Goal: Task Accomplishment & Management: Complete application form

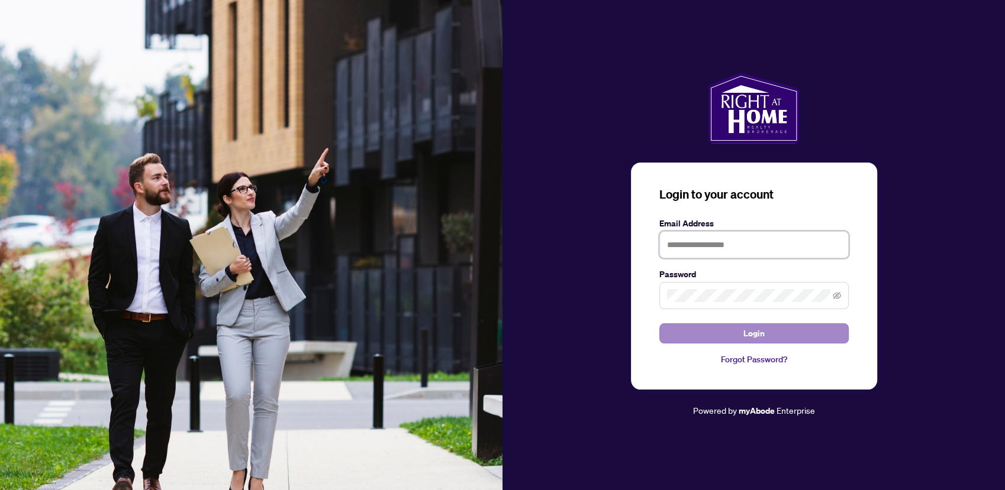
type input "**********"
click at [795, 331] on button "Login" at bounding box center [753, 334] width 189 height 20
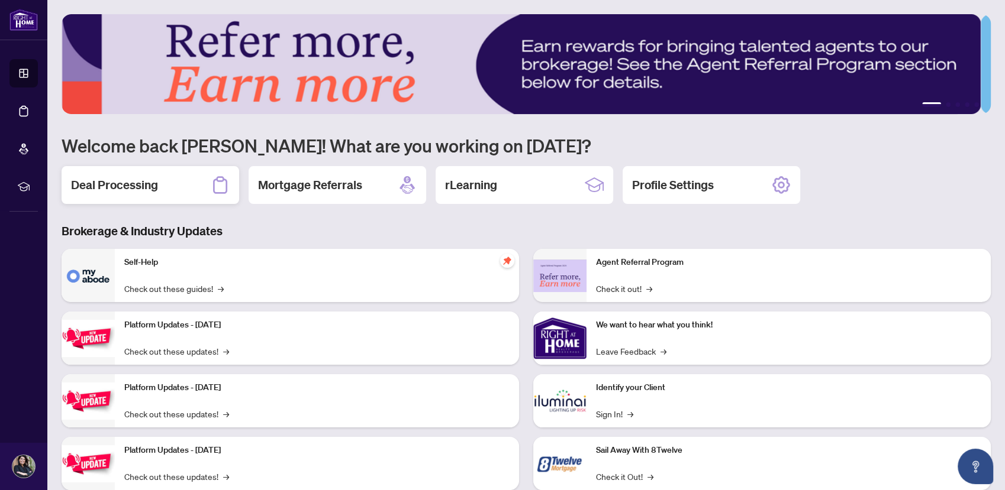
click at [142, 192] on div "Deal Processing" at bounding box center [150, 185] width 177 height 38
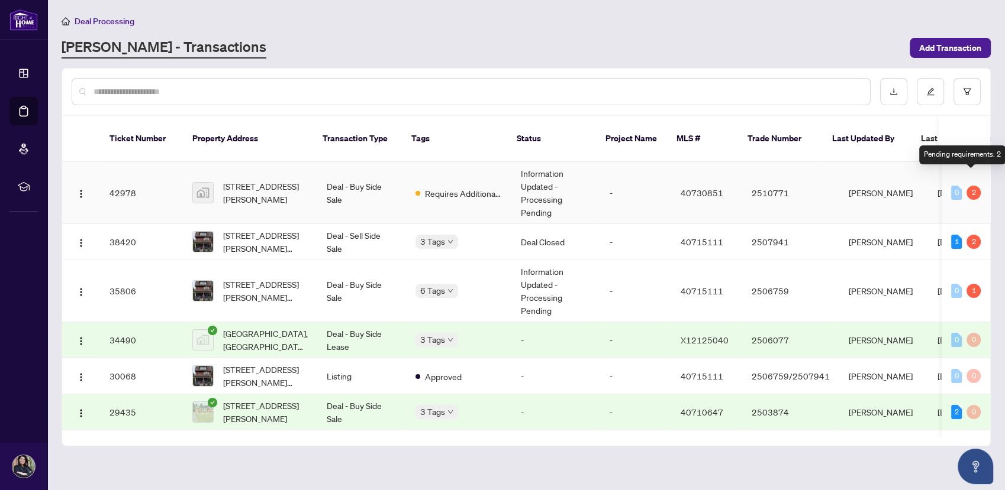
click at [973, 186] on div "2" at bounding box center [973, 193] width 14 height 14
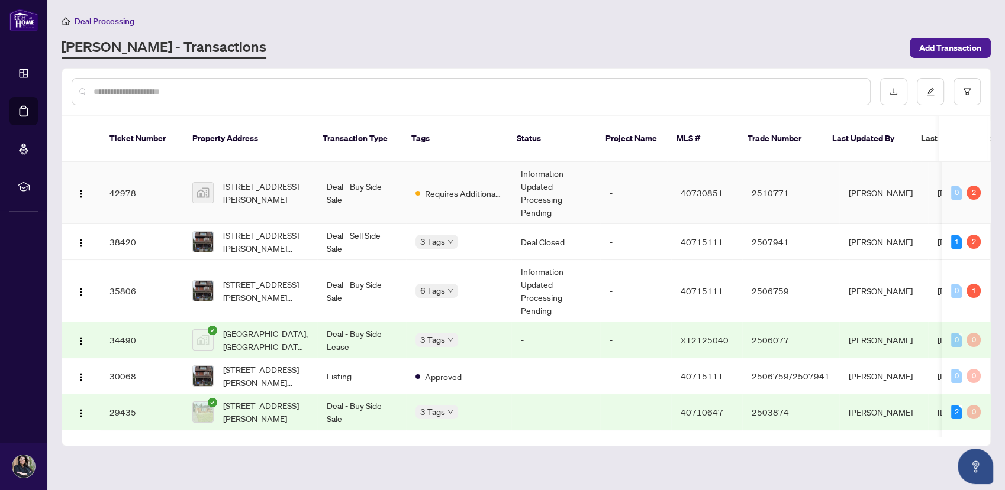
click at [978, 180] on td "0 2" at bounding box center [965, 193] width 49 height 62
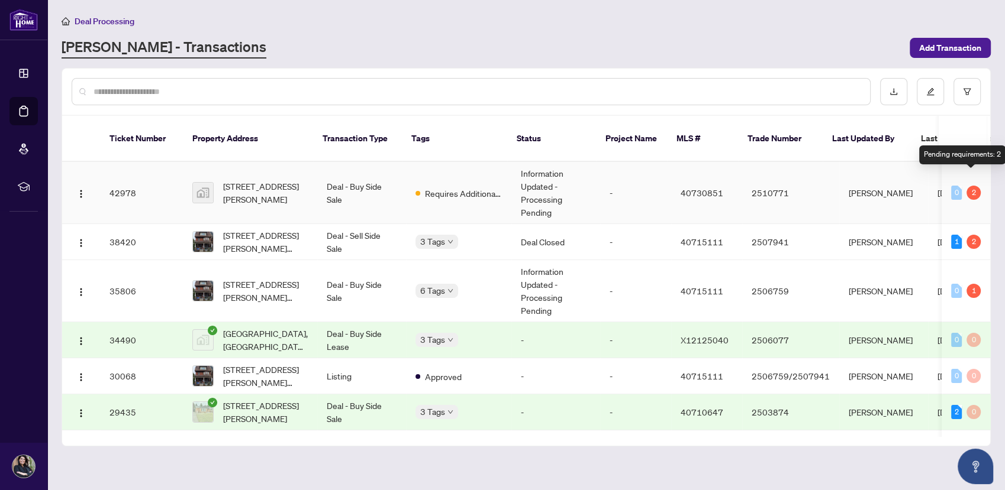
click at [975, 186] on div "2" at bounding box center [973, 193] width 14 height 14
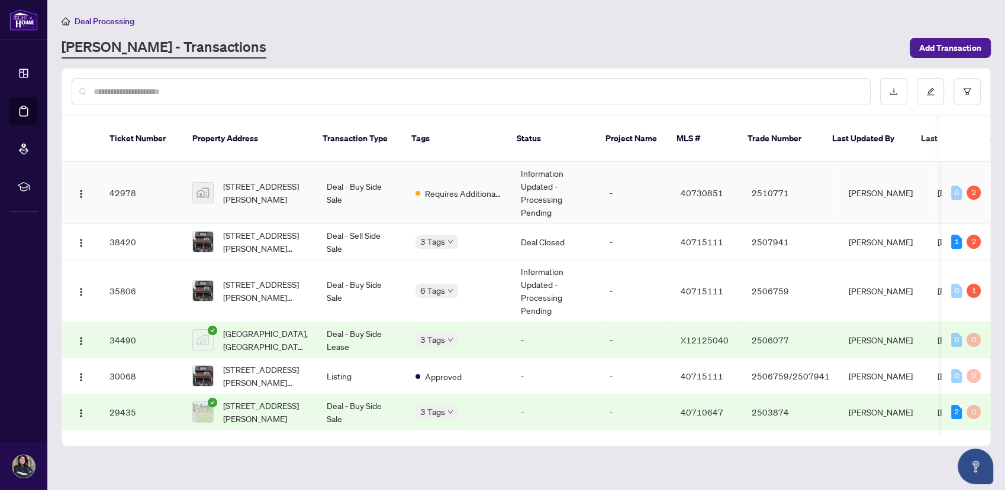
click at [323, 168] on td "Deal - Buy Side Sale" at bounding box center [361, 193] width 89 height 62
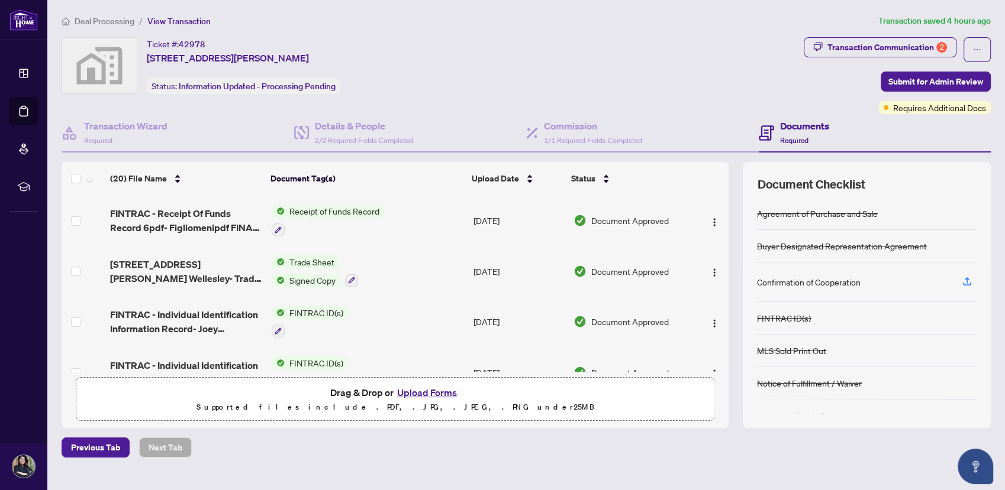
drag, startPoint x: 715, startPoint y: 211, endPoint x: 719, endPoint y: 230, distance: 20.1
click at [719, 236] on div "(20) File Name Document Tag(s) Upload Date Status FINTRAC - Receipt Of Funds Re…" at bounding box center [526, 295] width 929 height 266
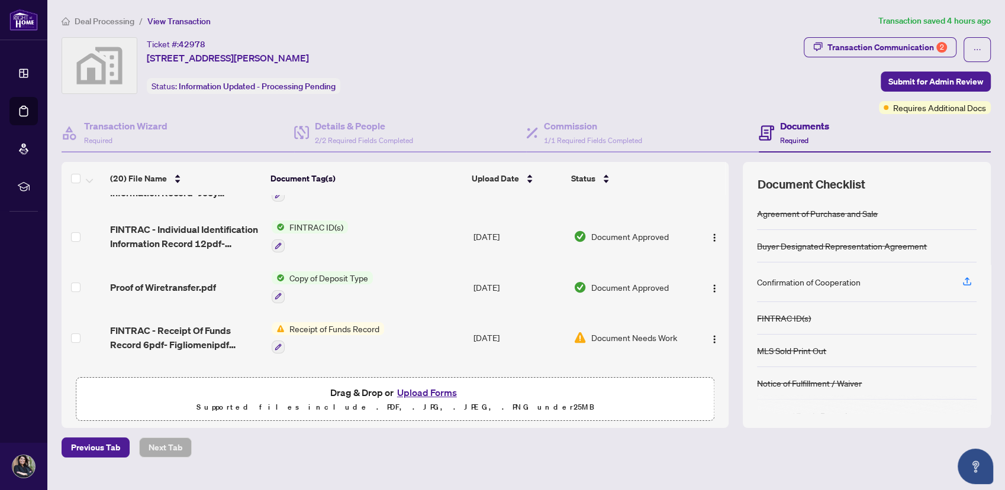
scroll to position [191, 0]
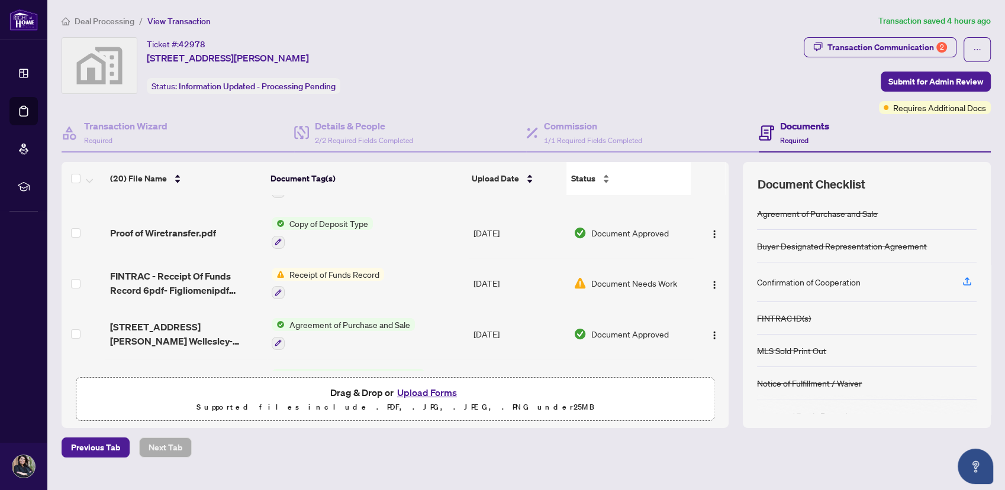
click at [660, 185] on div "Status" at bounding box center [628, 178] width 115 height 13
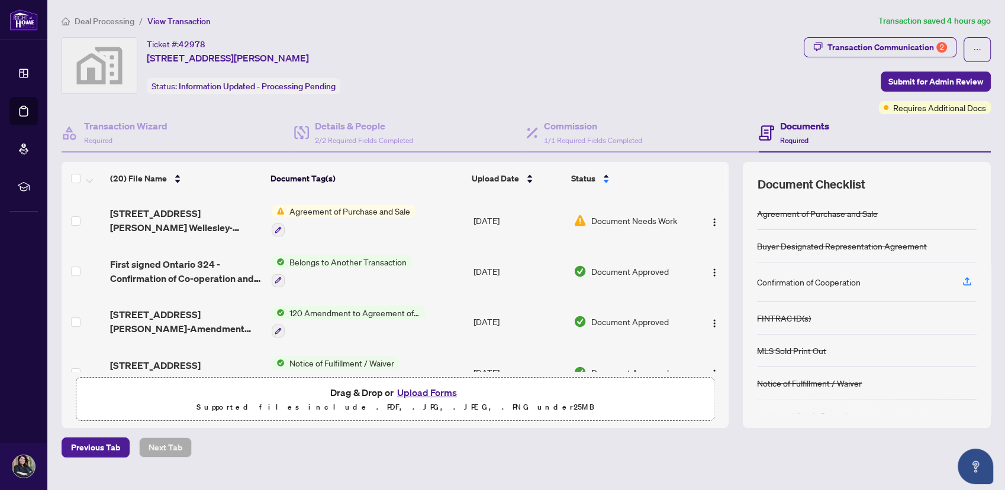
drag, startPoint x: 724, startPoint y: 199, endPoint x: 714, endPoint y: 203, distance: 11.2
click at [724, 180] on div "(20) File Name Document Tag(s) Upload Date Status [STREET_ADDRESS][PERSON_NAME]…" at bounding box center [526, 295] width 929 height 266
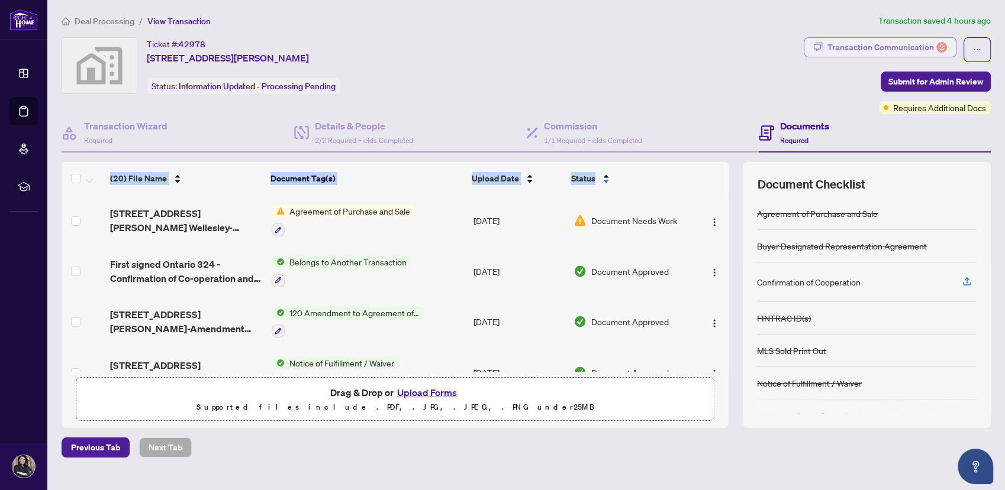
click at [890, 41] on div "Transaction Communication 2" at bounding box center [887, 47] width 120 height 19
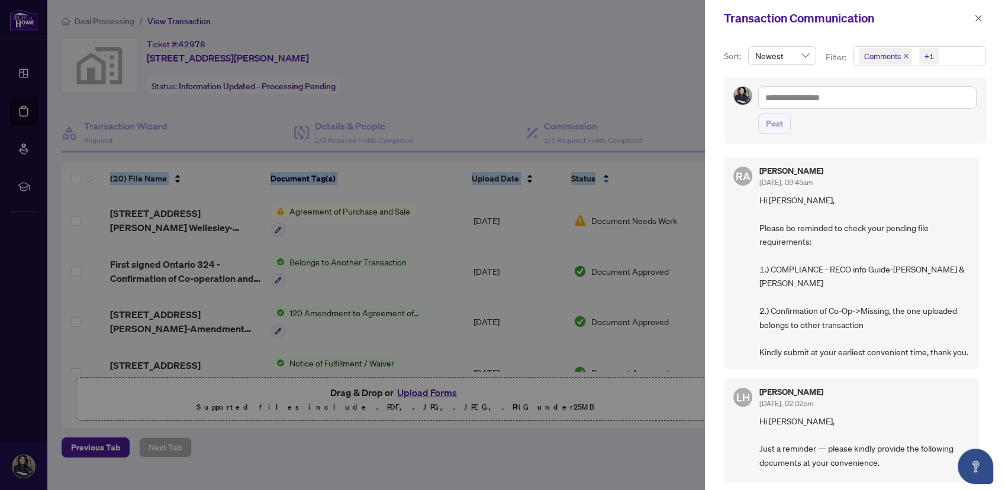
click at [663, 121] on div at bounding box center [502, 245] width 1005 height 490
click at [984, 17] on button "button" at bounding box center [977, 18] width 15 height 14
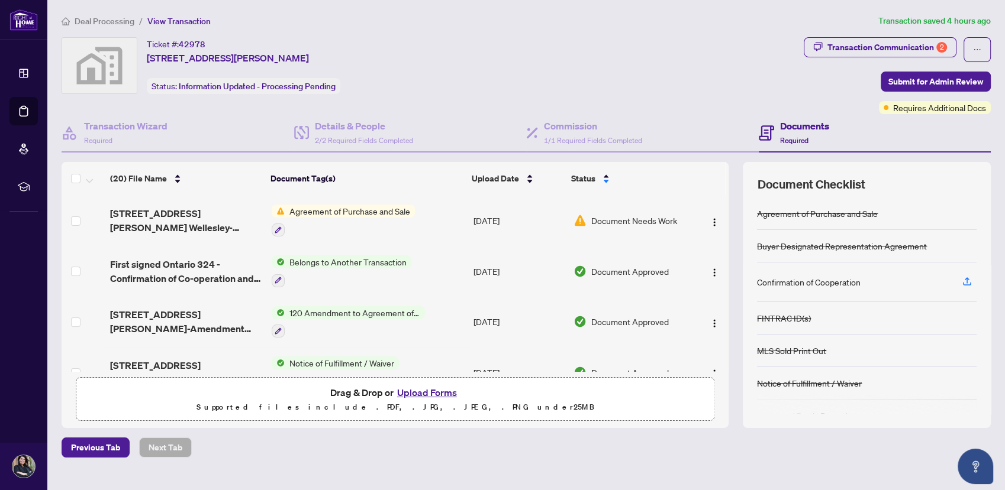
drag, startPoint x: 719, startPoint y: 204, endPoint x: 716, endPoint y: 196, distance: 7.5
click at [717, 188] on div "(20) File Name Document Tag(s) Upload Date Status [STREET_ADDRESS][PERSON_NAME]…" at bounding box center [526, 295] width 929 height 266
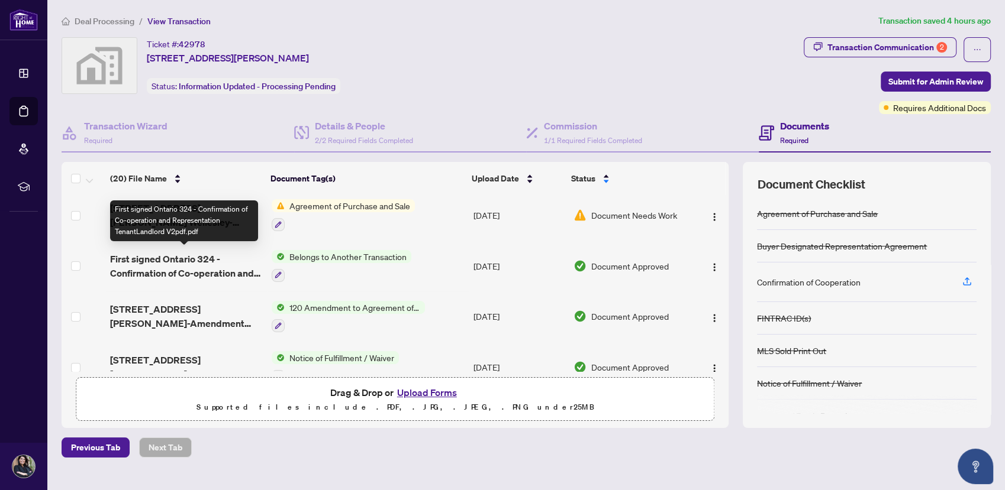
click at [199, 260] on span "First signed Ontario 324 - Confirmation of Co-operation and Representation Tena…" at bounding box center [186, 266] width 152 height 28
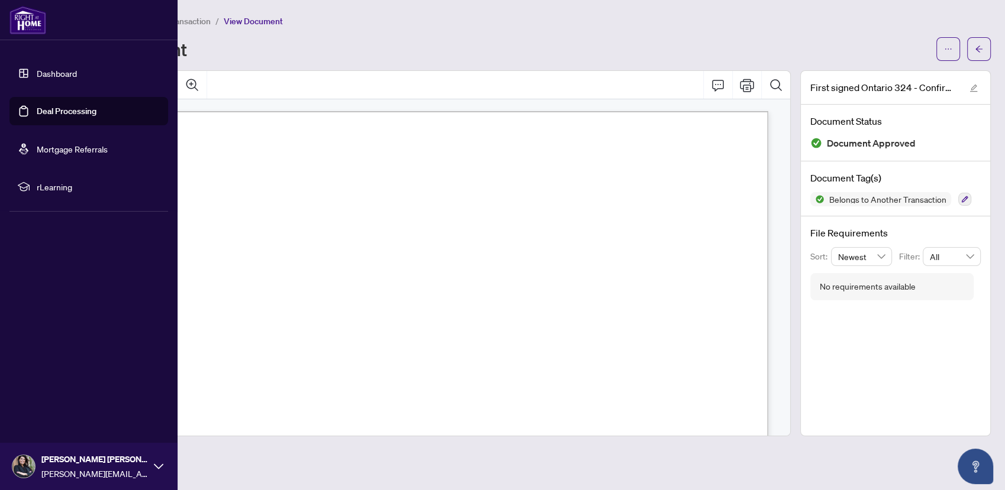
click at [43, 72] on link "Dashboard" at bounding box center [57, 73] width 40 height 11
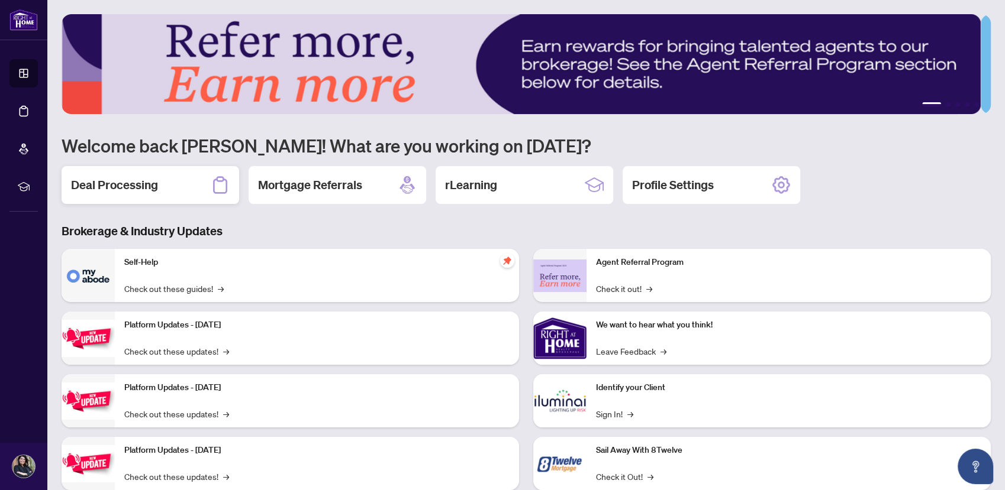
click at [151, 184] on h2 "Deal Processing" at bounding box center [114, 185] width 87 height 17
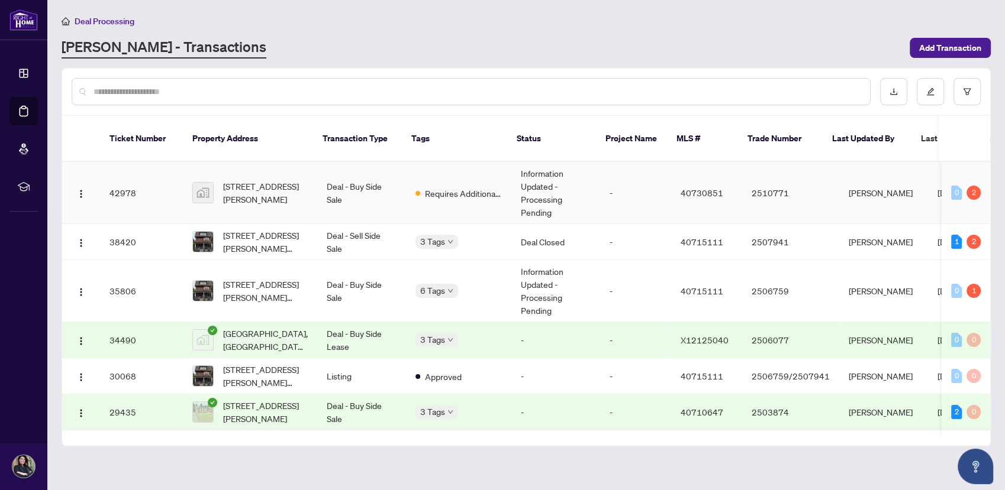
click at [269, 162] on td "[STREET_ADDRESS][PERSON_NAME]" at bounding box center [250, 193] width 134 height 62
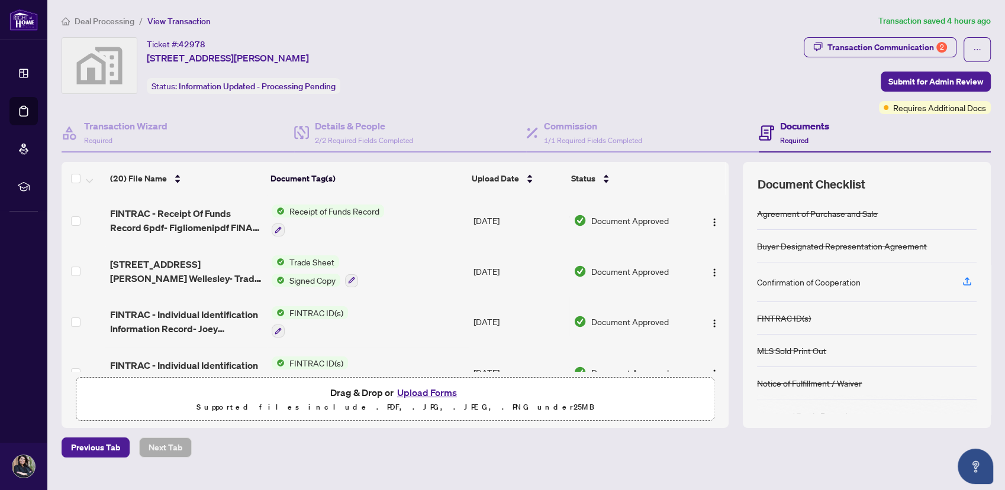
click at [422, 389] on button "Upload Forms" at bounding box center [426, 392] width 67 height 15
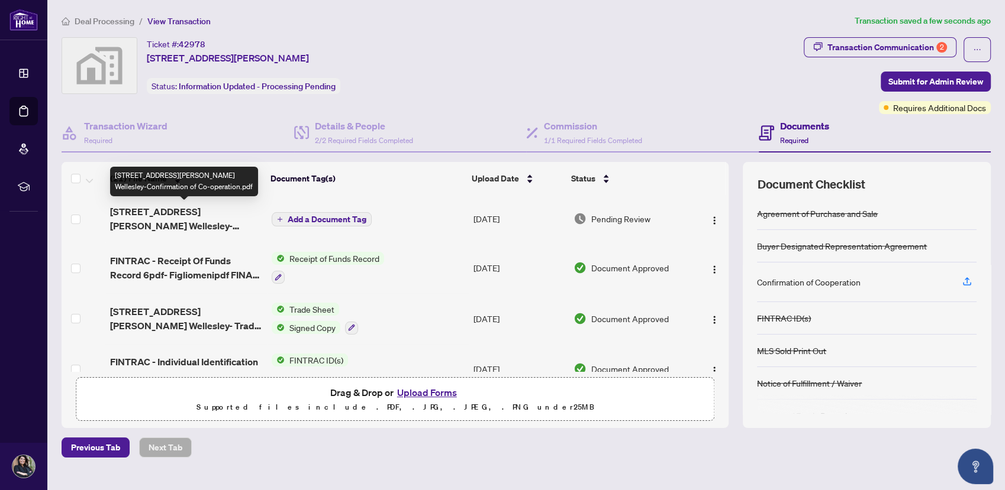
click at [194, 215] on span "[STREET_ADDRESS][PERSON_NAME] Wellesley-Confirmation of Co-operation.pdf" at bounding box center [186, 219] width 152 height 28
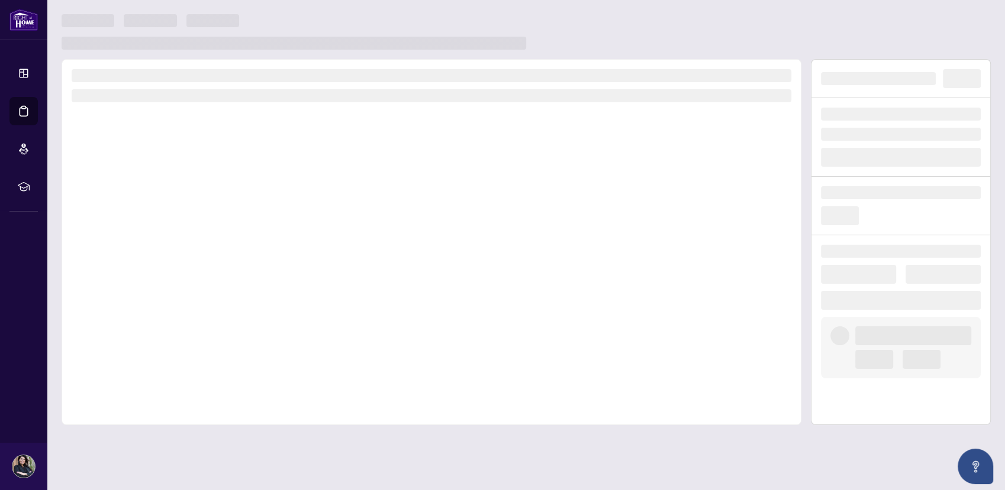
click at [194, 215] on div at bounding box center [432, 242] width 740 height 366
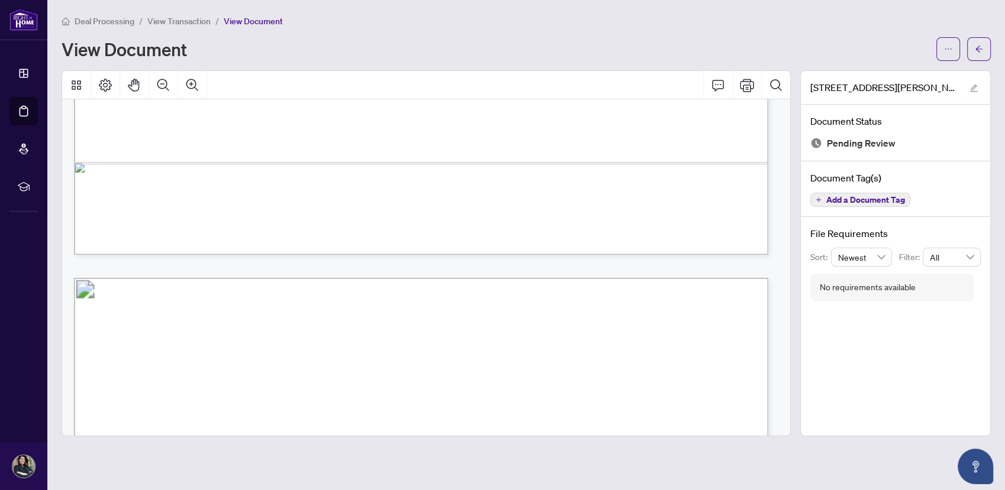
scroll to position [1505, 0]
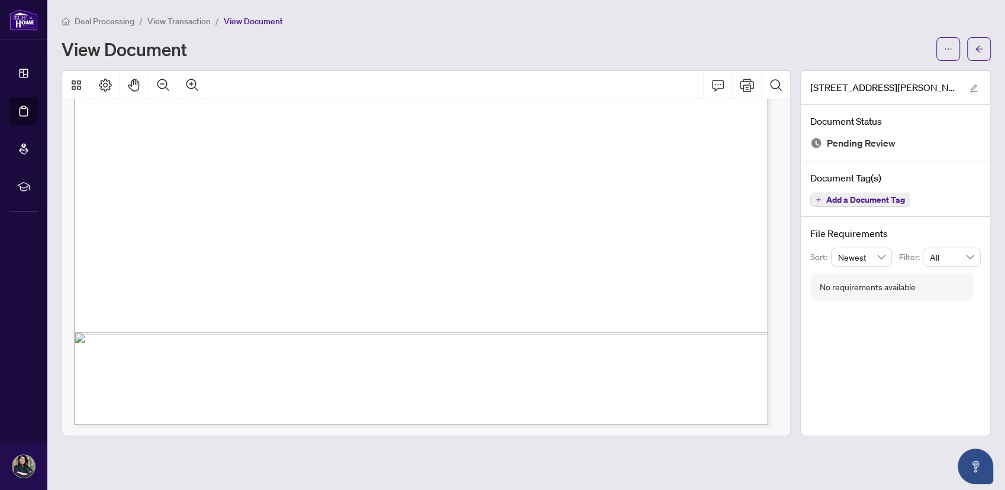
click at [270, 92] on div at bounding box center [426, 85] width 728 height 28
click at [319, 133] on span "Brokeroge)" at bounding box center [316, 151] width 7 height 47
click at [979, 46] on icon "arrow-left" at bounding box center [978, 49] width 7 height 7
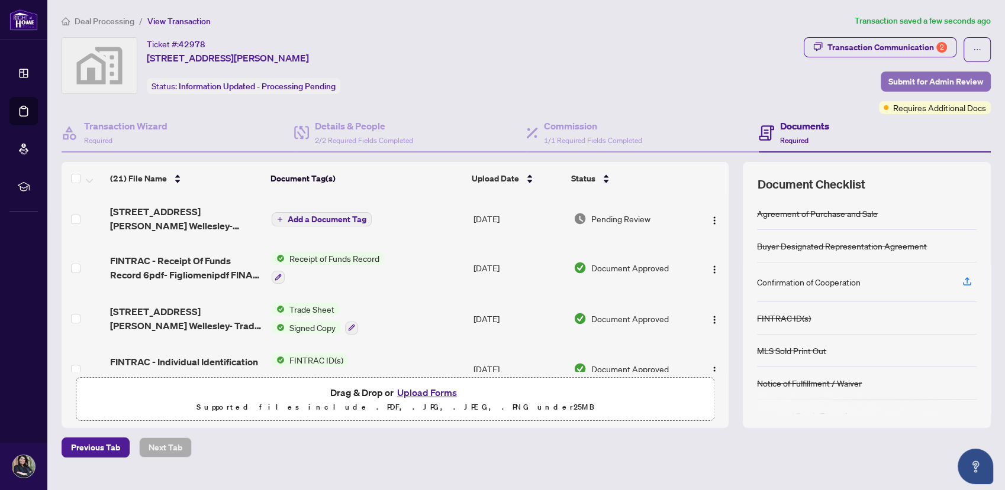
click at [921, 76] on span "Submit for Admin Review" at bounding box center [935, 81] width 95 height 19
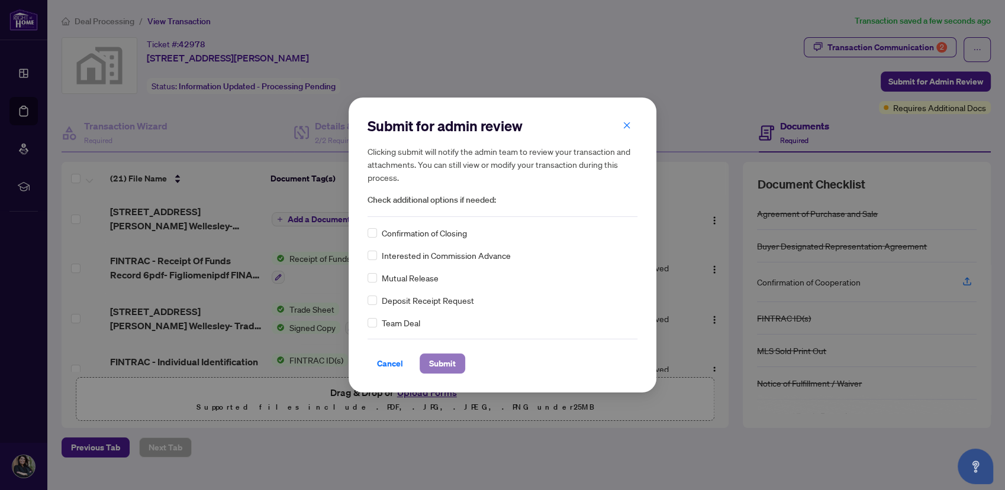
click at [448, 364] on span "Submit" at bounding box center [442, 363] width 27 height 19
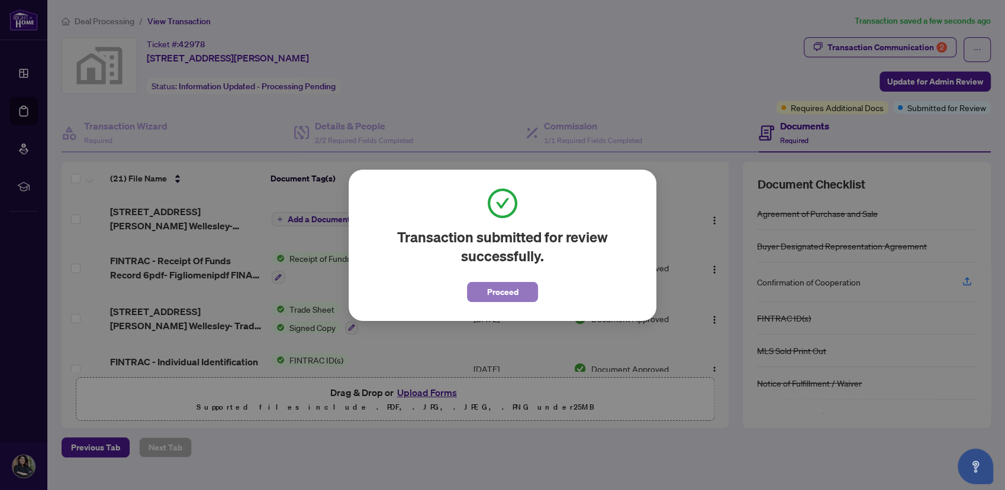
click at [521, 288] on button "Proceed" at bounding box center [502, 292] width 71 height 20
